Goal: Check status: Check status

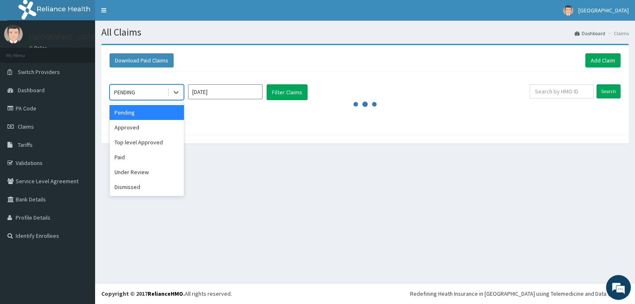
click at [146, 91] on div "PENDING" at bounding box center [139, 92] width 58 height 13
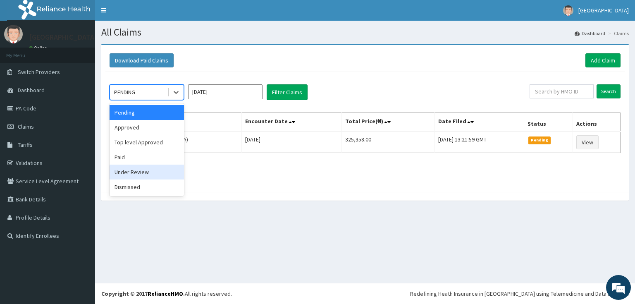
click at [131, 167] on div "Under Review" at bounding box center [147, 172] width 74 height 15
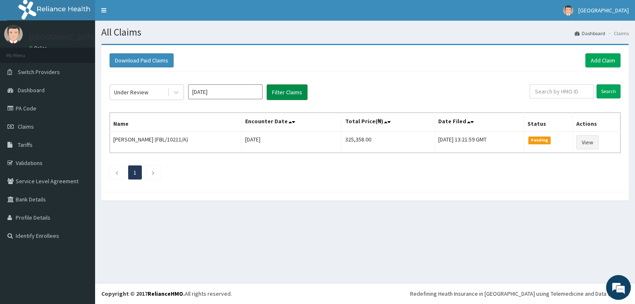
click at [291, 92] on button "Filter Claims" at bounding box center [287, 92] width 41 height 16
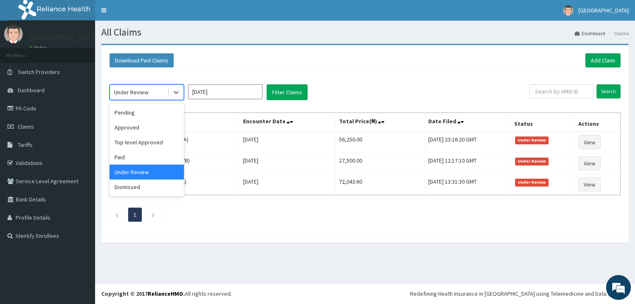
click at [141, 88] on div "Under Review" at bounding box center [131, 92] width 34 height 8
click at [134, 114] on div "Pending" at bounding box center [147, 112] width 74 height 15
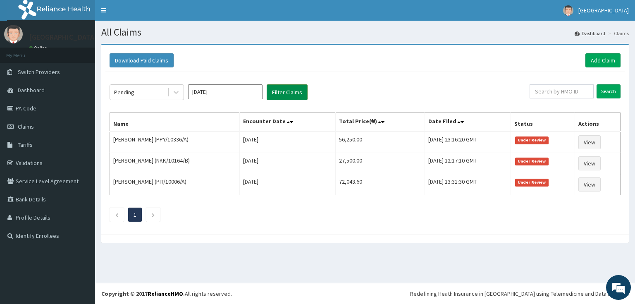
click at [287, 89] on button "Filter Claims" at bounding box center [287, 92] width 41 height 16
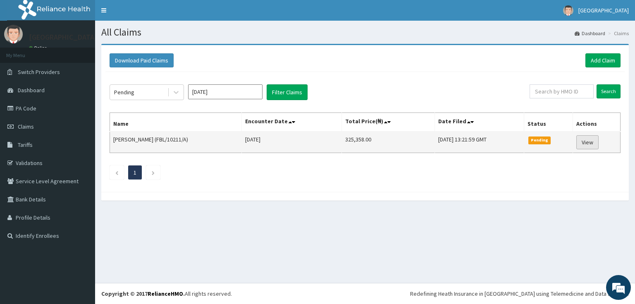
click at [597, 144] on link "View" at bounding box center [588, 142] width 22 height 14
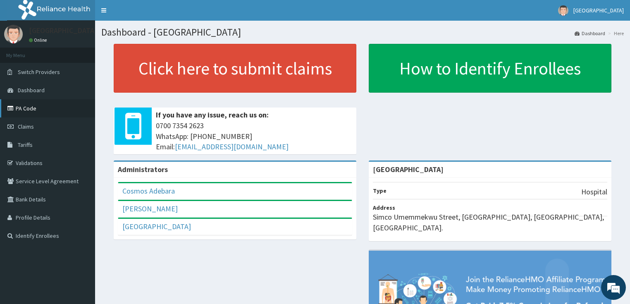
click at [44, 104] on link "PA Code" at bounding box center [47, 108] width 95 height 18
